Goal: Obtain resource: Download file/media

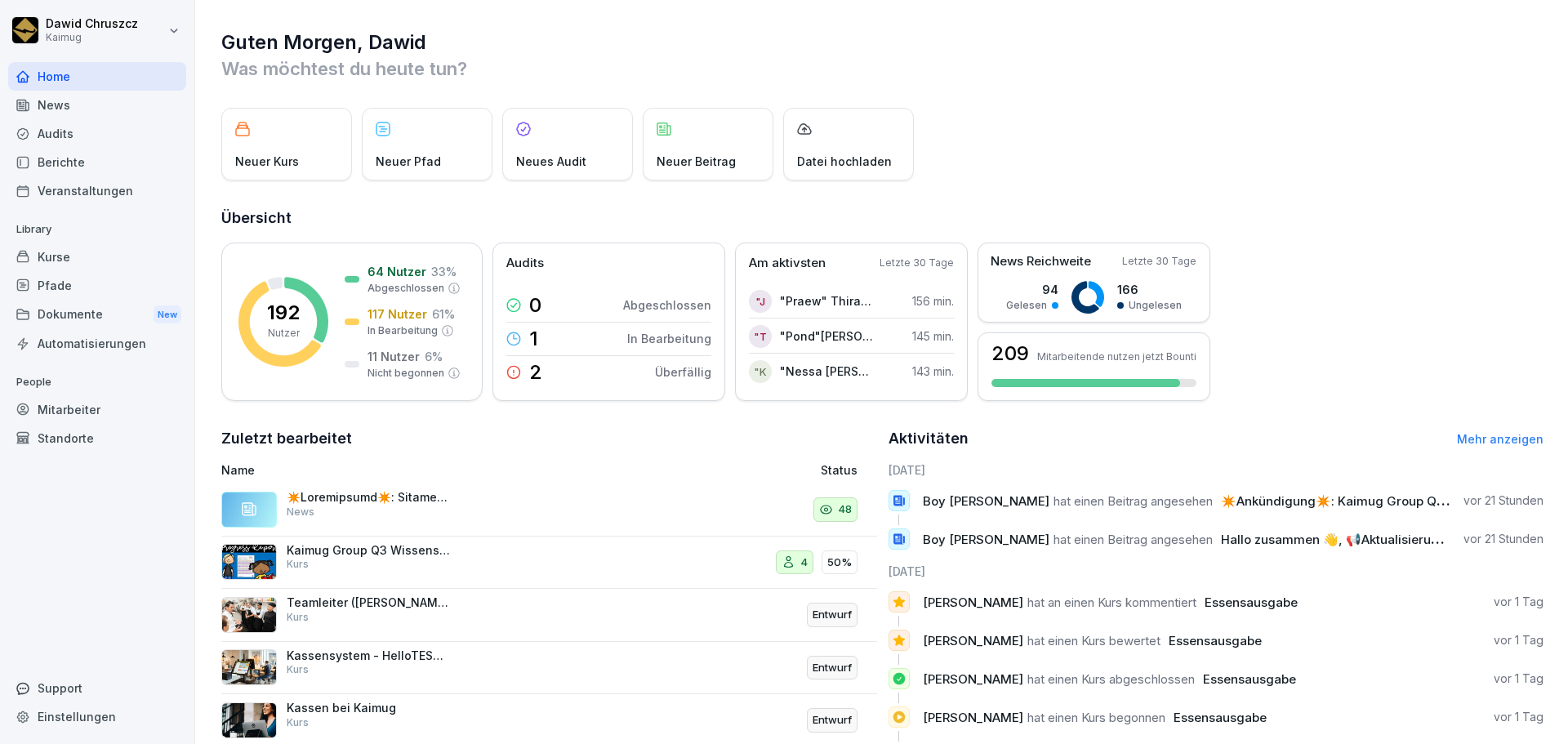
click at [705, 133] on div "Neuer Kurs Neuer Pfad Neues Audit Neuer Beitrag Datei hochladen" at bounding box center [882, 144] width 1322 height 72
click at [75, 22] on html "[PERSON_NAME] Kaimug Home News Audits Berichte Veranstaltungen Library Kurse Pf…" at bounding box center [784, 372] width 1568 height 744
click at [117, 604] on html "[PERSON_NAME] Kaimug Home News Audits Berichte Veranstaltungen Library Kurse Pf…" at bounding box center [784, 372] width 1568 height 744
click at [79, 407] on div "Mitarbeiter" at bounding box center [97, 410] width 178 height 28
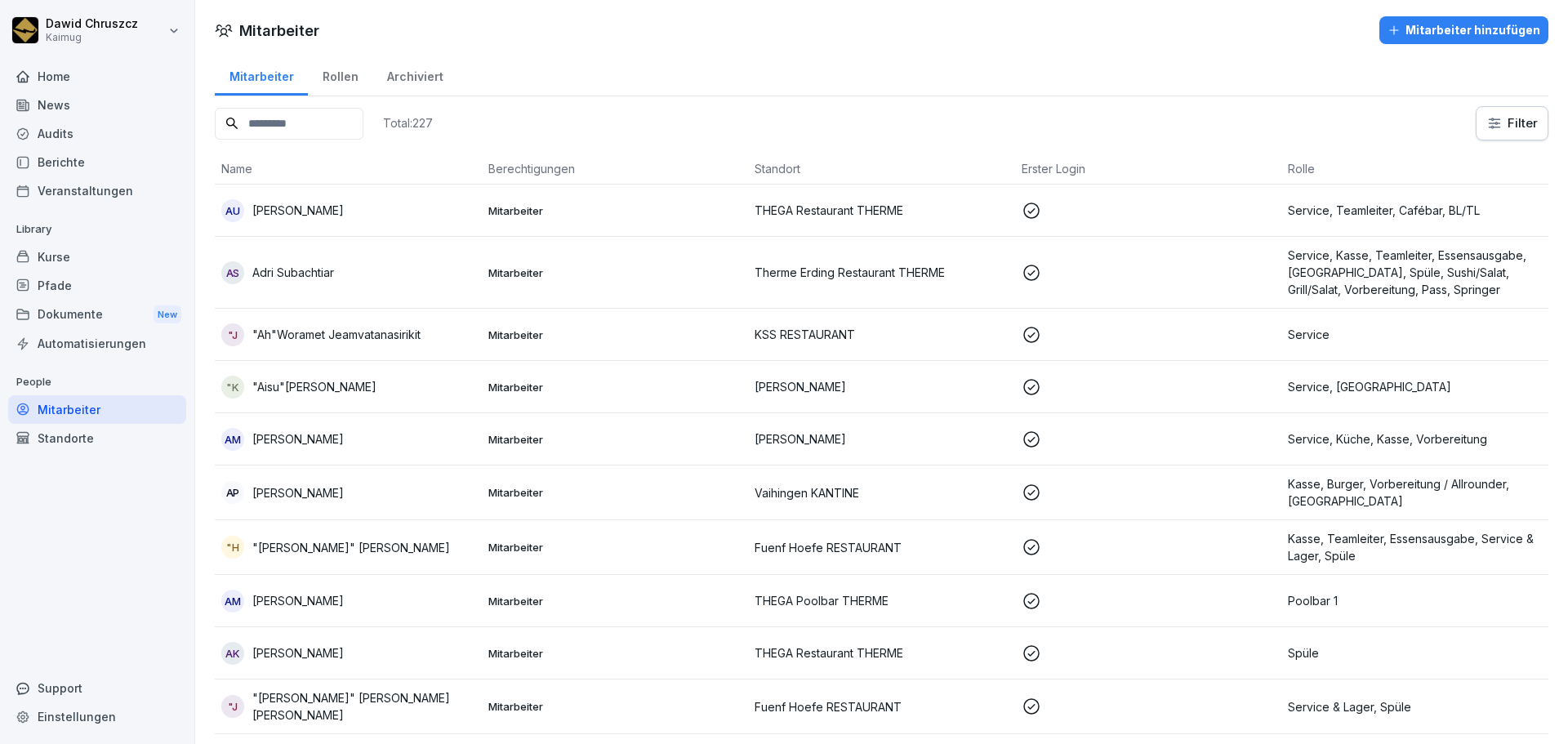
click at [70, 306] on div "Dokumente New" at bounding box center [97, 315] width 178 height 30
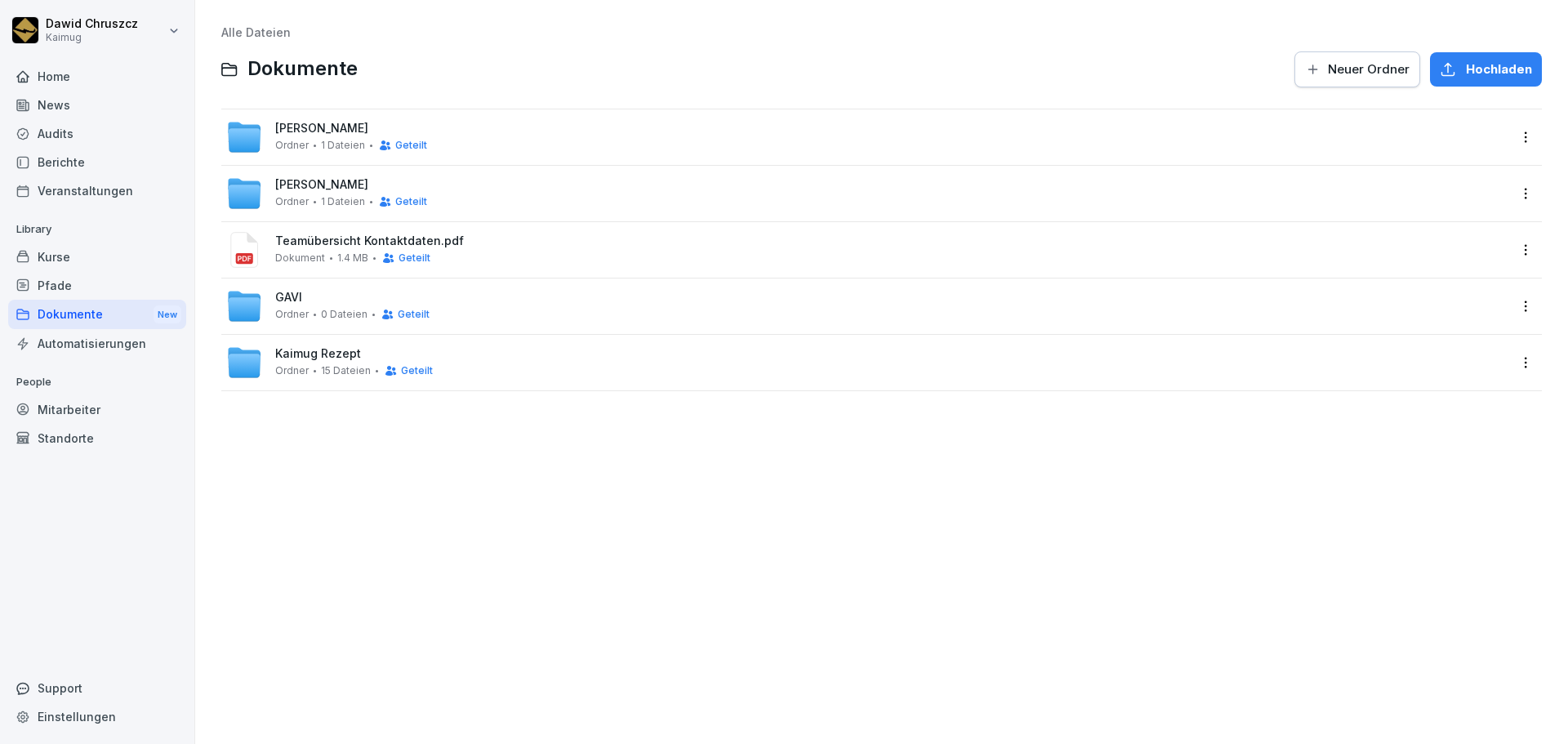
click at [329, 244] on span "Teamübersicht Kontaktdaten.pdf" at bounding box center [891, 242] width 1232 height 14
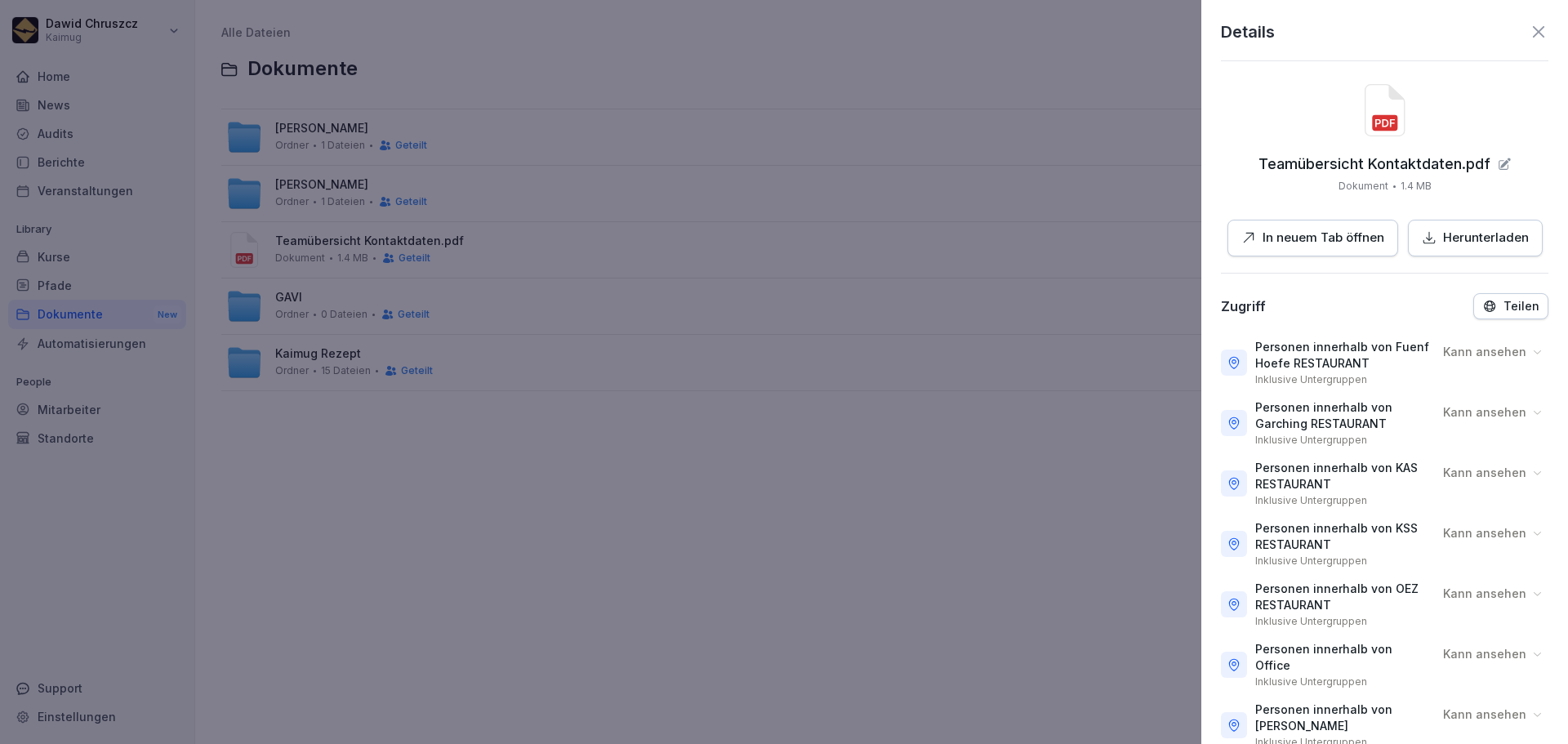
click at [705, 236] on p "In neuem Tab öffnen" at bounding box center [1324, 237] width 122 height 19
click at [705, 602] on div "Details Teamübersicht Kontaktdaten.pdf Dokument 1.4 MB In neuem Tab öffnen Heru…" at bounding box center [1385, 372] width 367 height 744
click at [705, 23] on icon at bounding box center [1539, 32] width 19 height 19
